Goal: Task Accomplishment & Management: Manage account settings

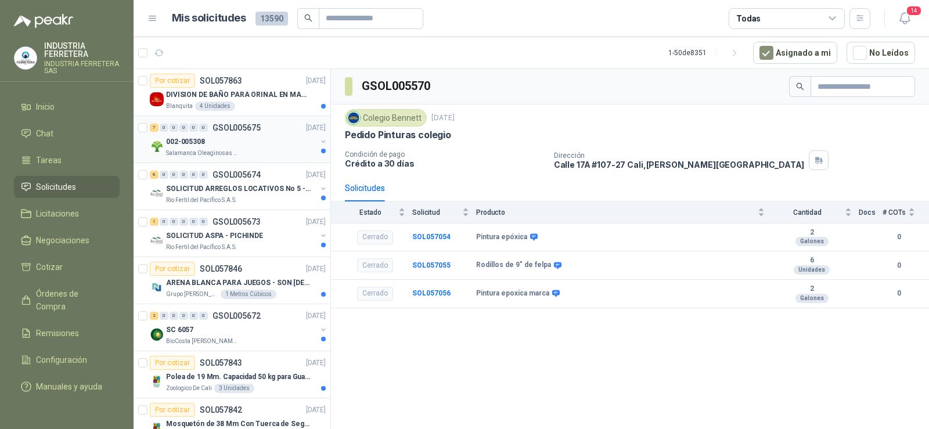
click at [203, 136] on p "002-005308" at bounding box center [185, 141] width 39 height 11
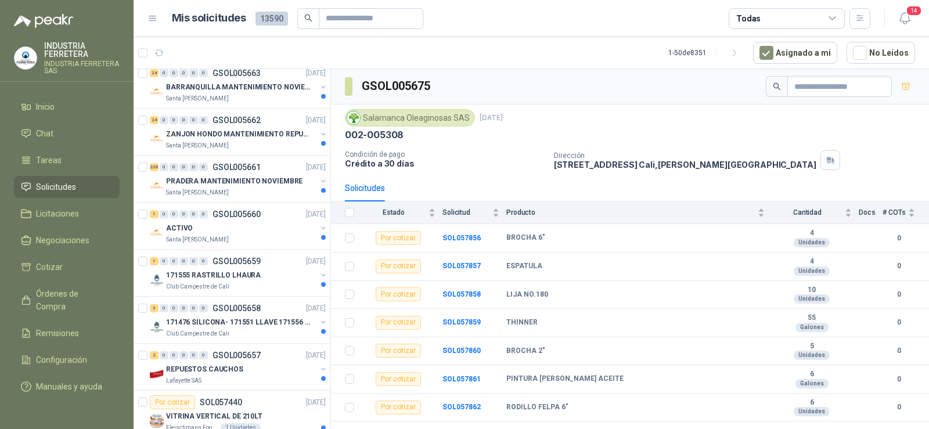
scroll to position [1167, 0]
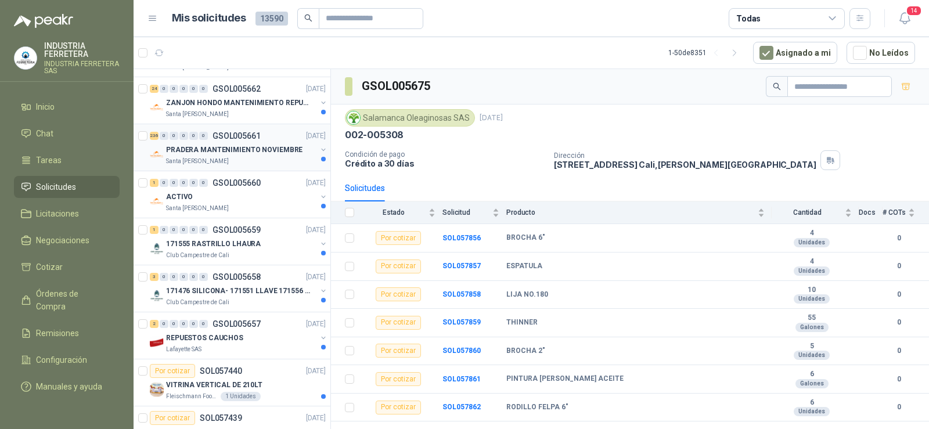
click at [230, 156] on div "PRADERA MANTENIMIENTO NOVIEMBRE" at bounding box center [241, 150] width 150 height 14
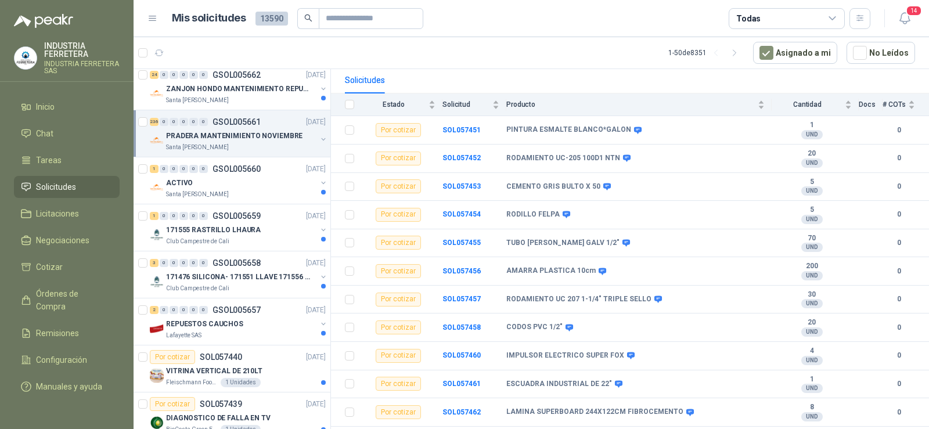
scroll to position [1167, 0]
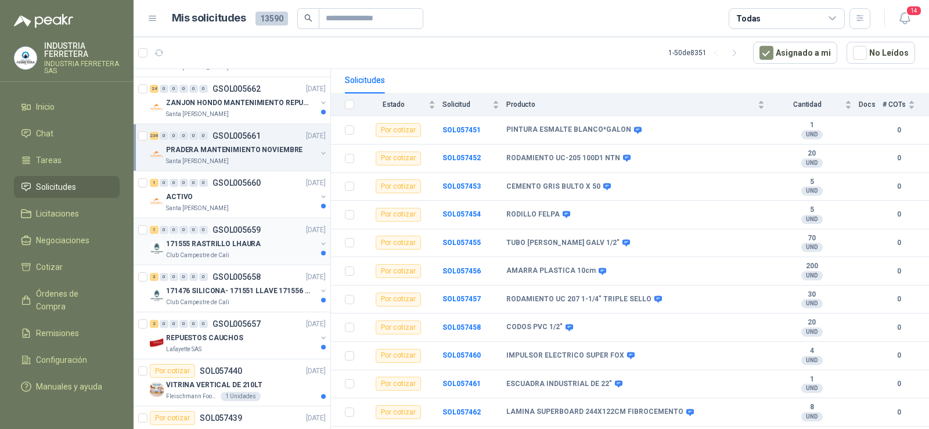
click at [251, 223] on div "1 0 0 0 0 0 GSOL005659 25/09/25" at bounding box center [239, 230] width 178 height 14
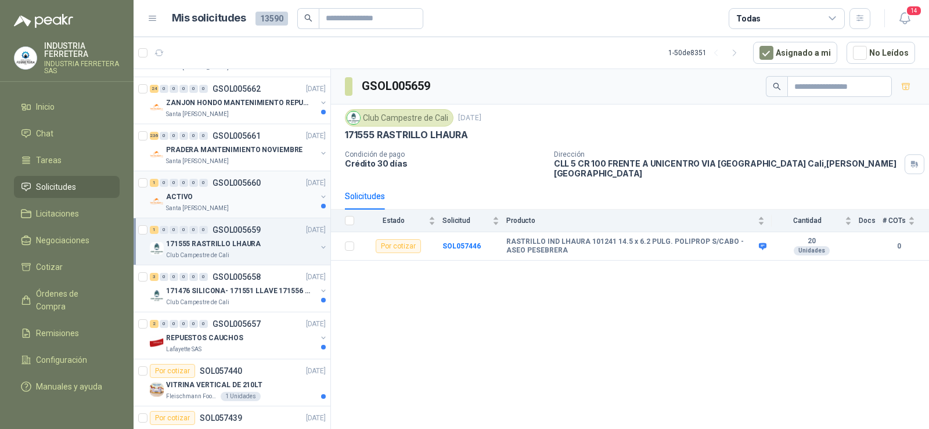
click at [248, 186] on p "GSOL005660" at bounding box center [236, 183] width 48 height 8
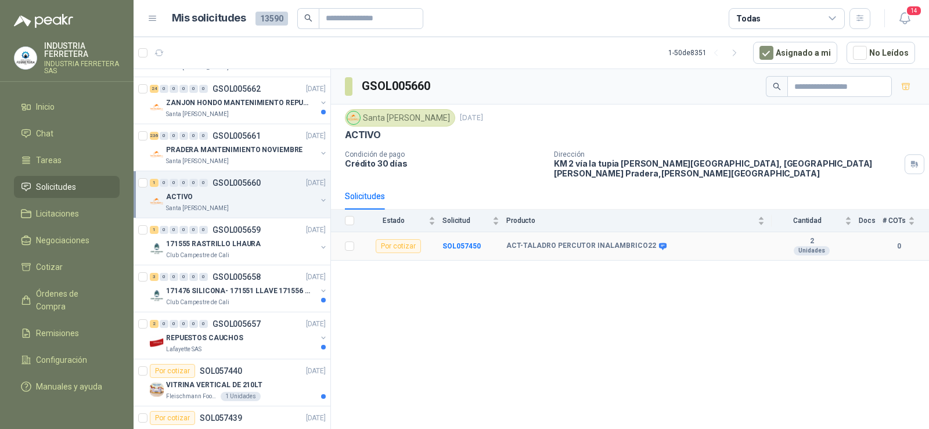
click at [658, 242] on icon at bounding box center [662, 246] width 9 height 9
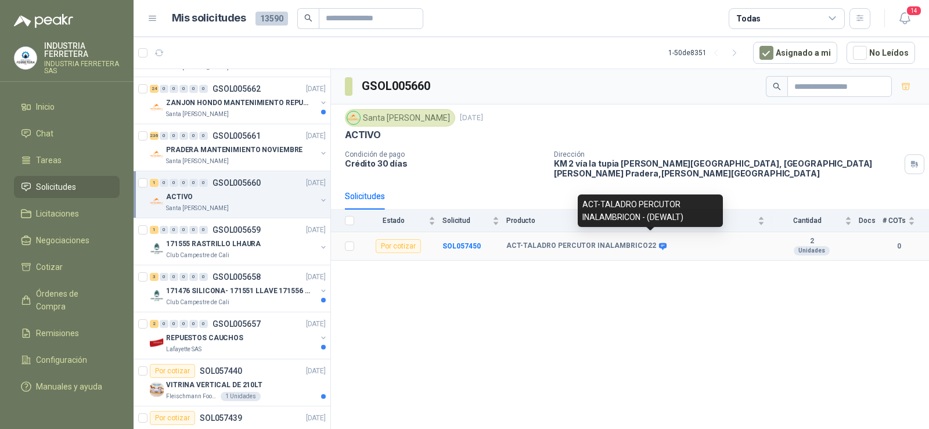
click at [659, 243] on icon at bounding box center [663, 246] width 8 height 7
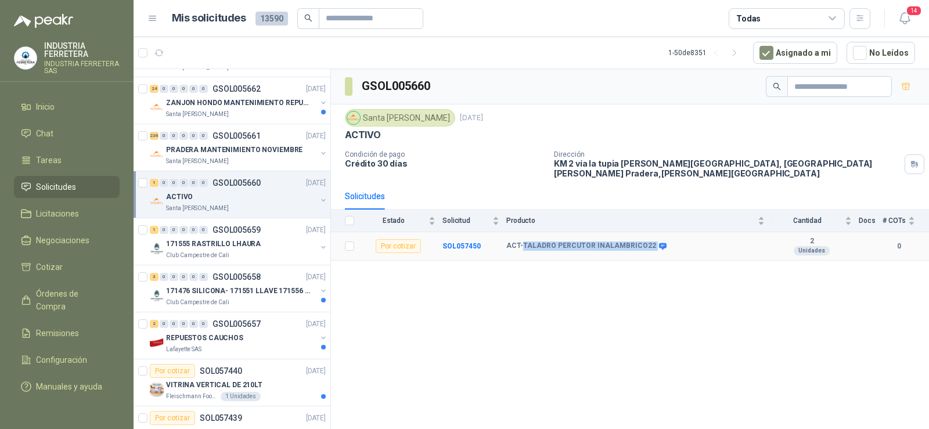
drag, startPoint x: 522, startPoint y: 236, endPoint x: 646, endPoint y: 239, distance: 124.2
click at [646, 241] on div "ACT-TALADRO PERCUTOR INALAMBRICO22" at bounding box center [585, 245] width 158 height 9
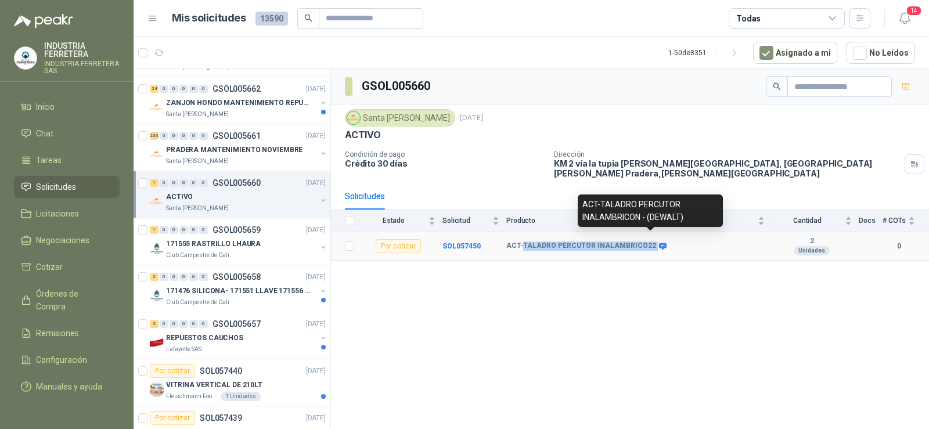
copy div "TALADRO PERCUTOR INALAMBRICO22"
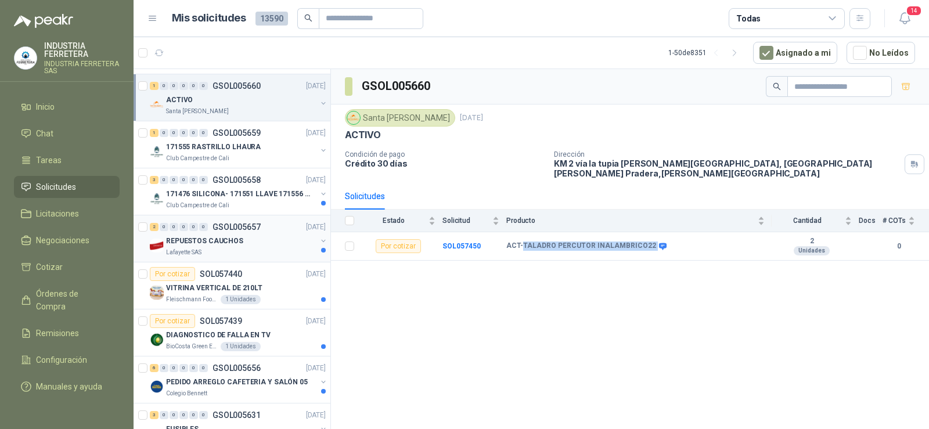
scroll to position [1283, 0]
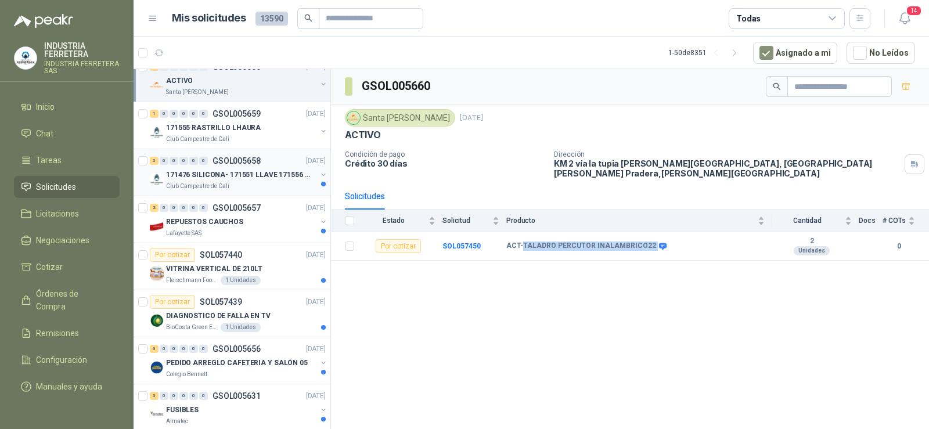
click at [252, 189] on div "Club Campestre de Cali" at bounding box center [241, 186] width 150 height 9
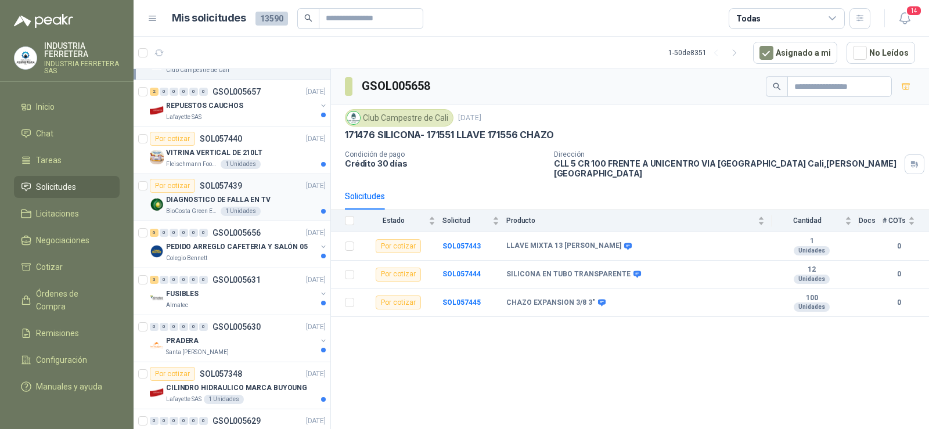
scroll to position [1515, 0]
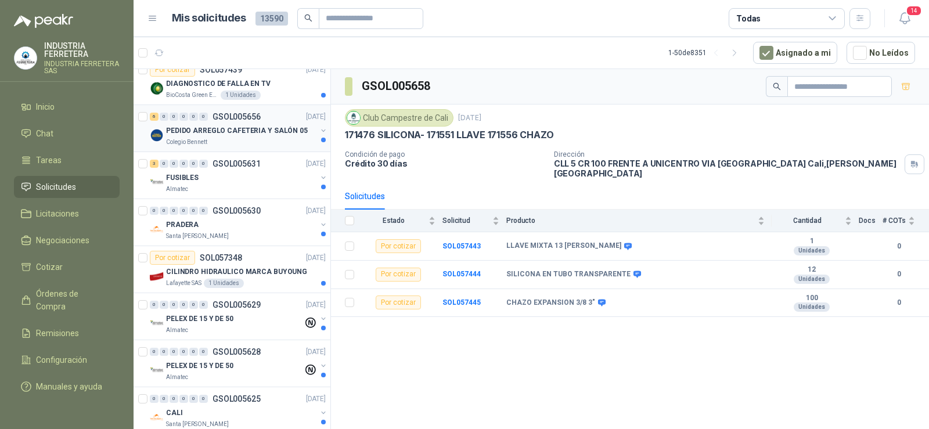
click at [233, 129] on p "PEDIDO ARREGLO CAFETERIA Y SALÓN 05" at bounding box center [237, 130] width 142 height 11
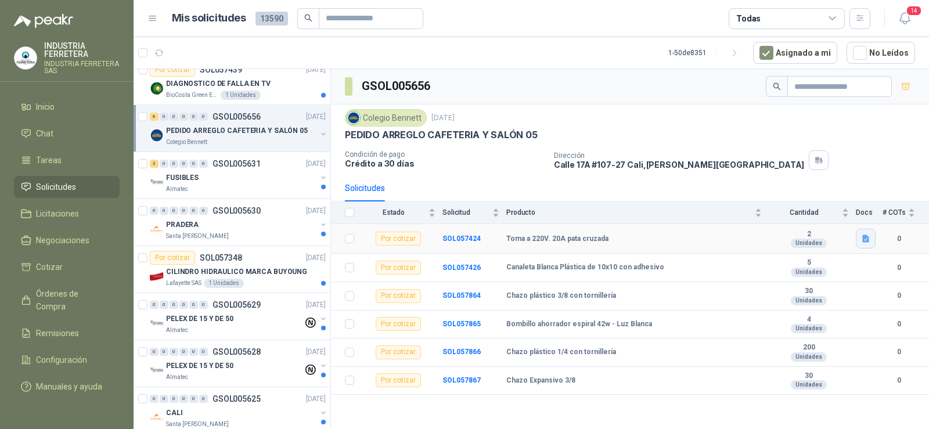
click at [868, 237] on icon "button" at bounding box center [865, 239] width 7 height 8
click at [799, 215] on button "WhatsApp Image 2025-09-25 at 9.46.40 AM.jpeg" at bounding box center [790, 213] width 153 height 12
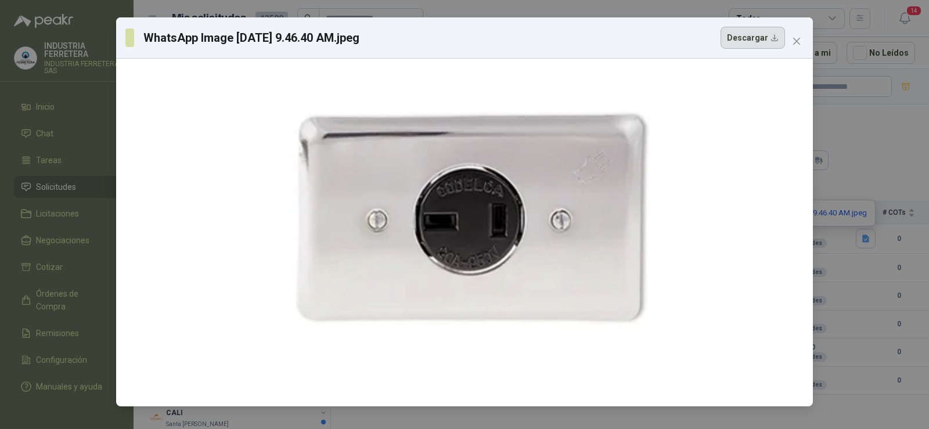
click at [746, 40] on button "Descargar" at bounding box center [752, 38] width 64 height 22
click at [790, 39] on span "Close" at bounding box center [796, 41] width 19 height 9
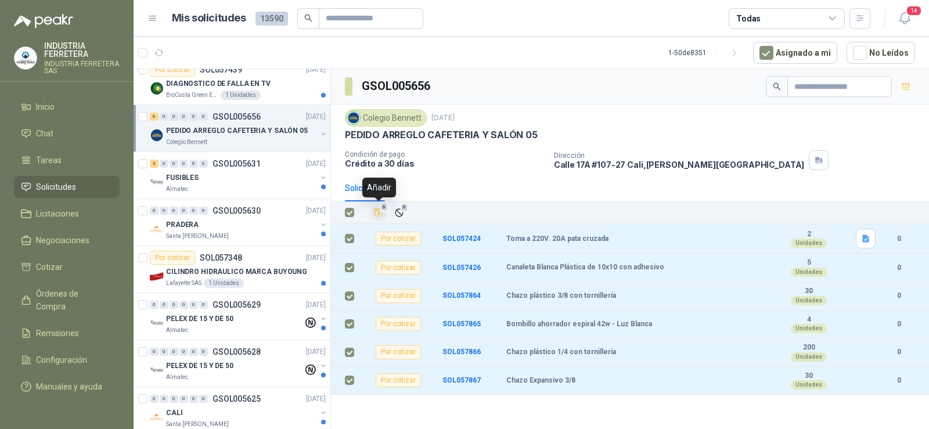
click at [379, 211] on icon "Añadir" at bounding box center [378, 212] width 10 height 10
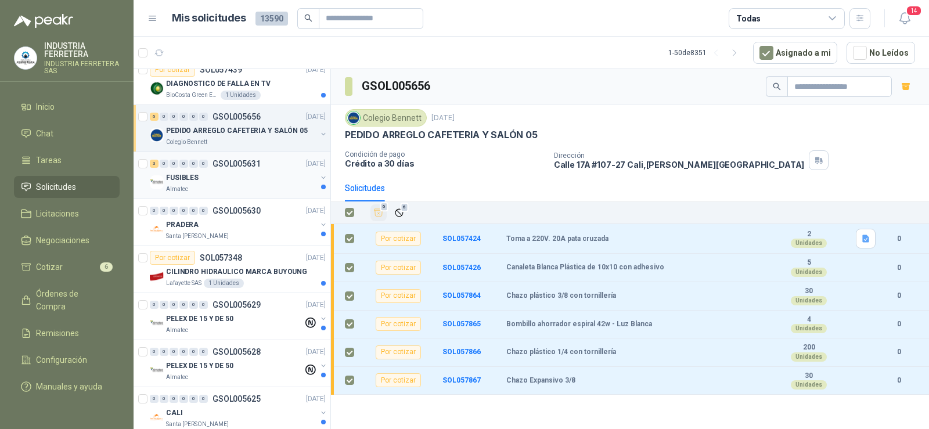
click at [236, 196] on div "3 0 0 0 0 0 GSOL005631 25/09/25 FUSIBLES Almatec" at bounding box center [231, 175] width 197 height 47
click at [236, 189] on div "Almatec" at bounding box center [241, 189] width 150 height 9
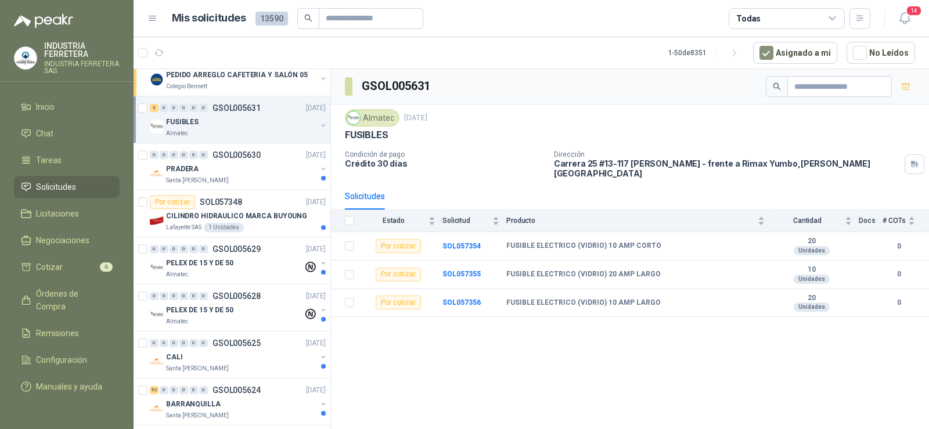
scroll to position [1631, 0]
